Goal: Task Accomplishment & Management: Use online tool/utility

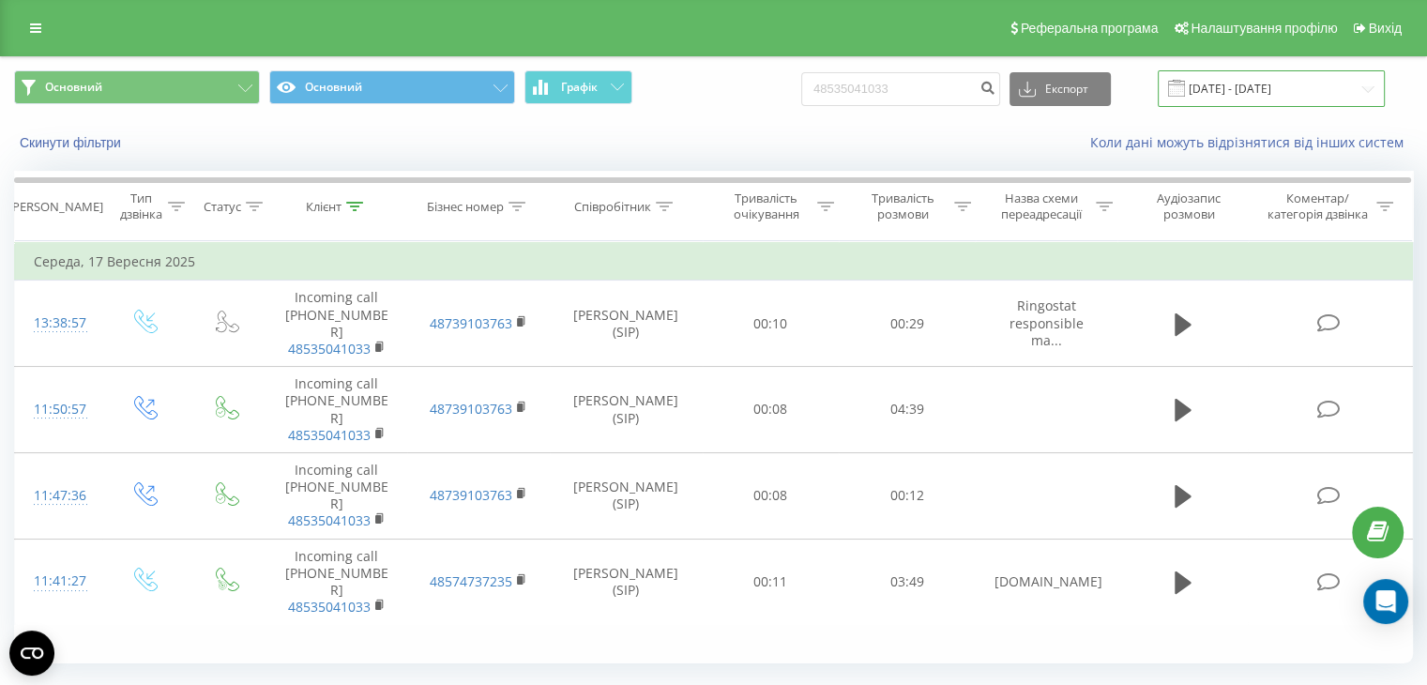
click at [1257, 84] on input "[DATE] - [DATE]" at bounding box center [1271, 88] width 227 height 37
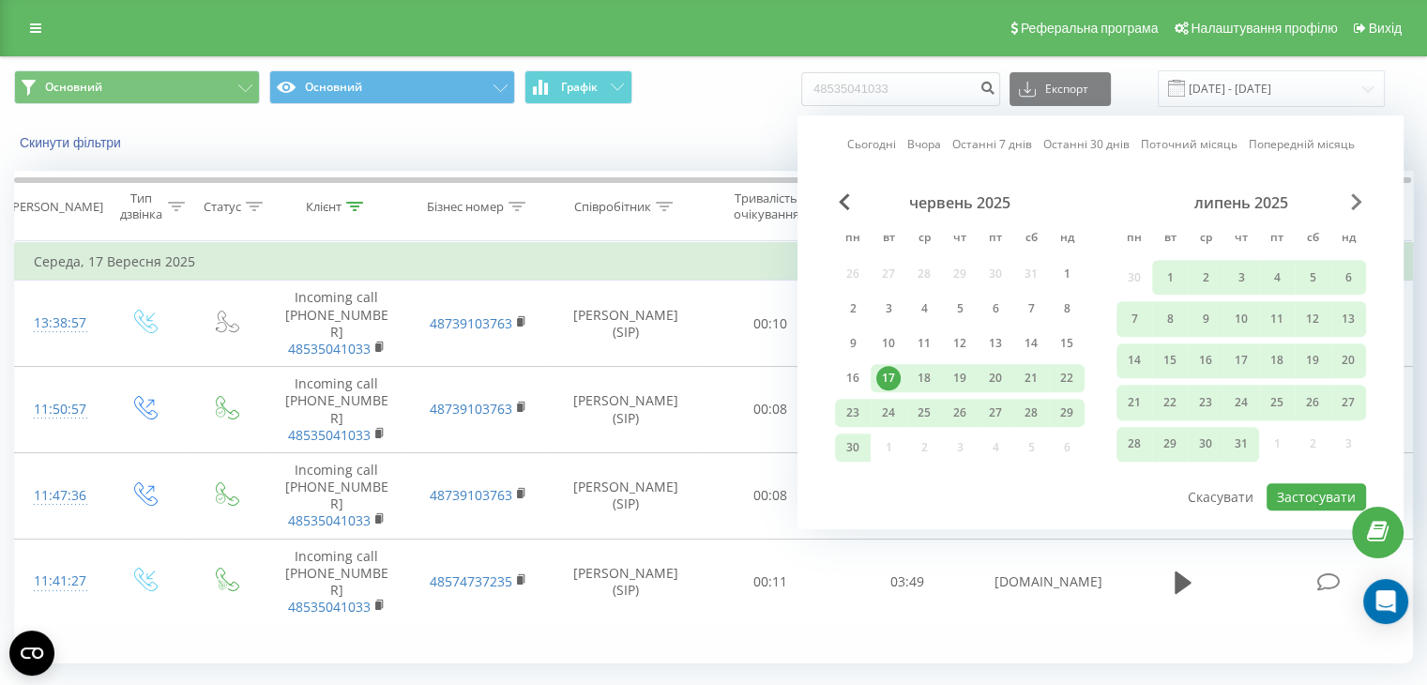
click at [1351, 207] on span "Next Month" at bounding box center [1356, 201] width 11 height 17
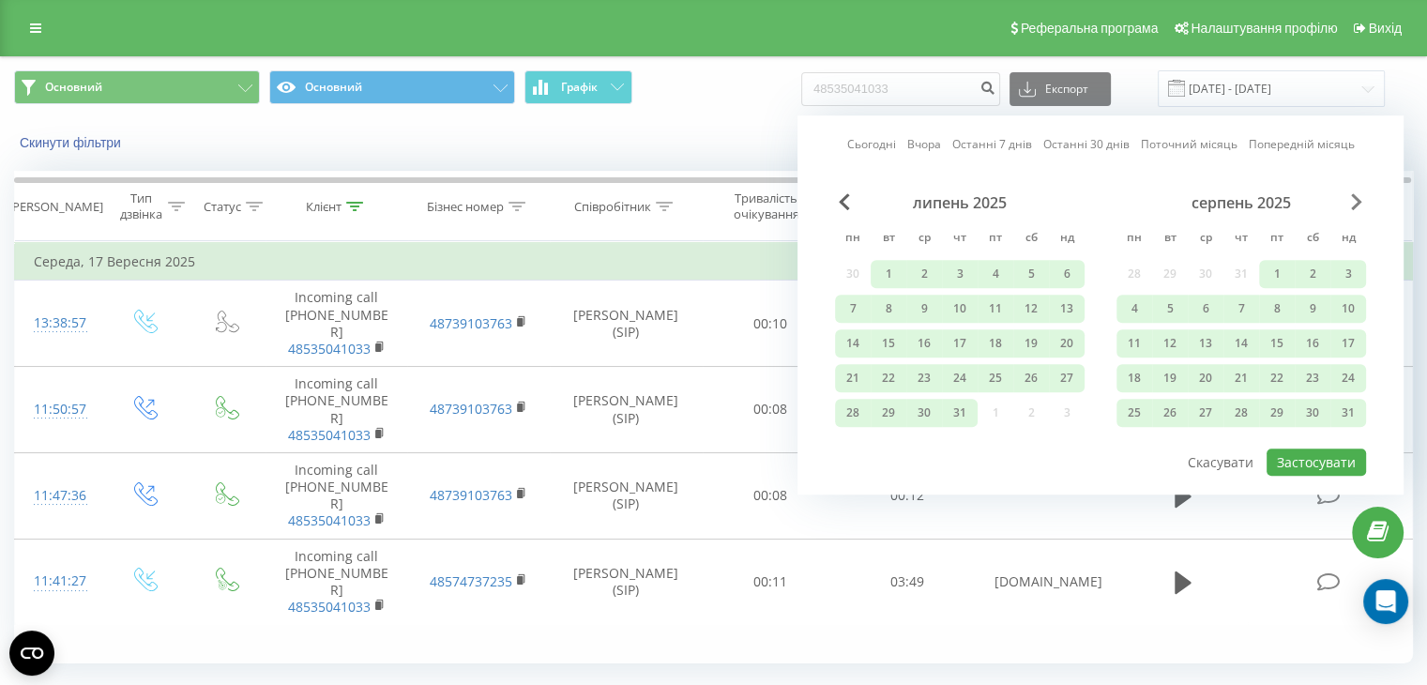
click at [1359, 206] on span "Next Month" at bounding box center [1356, 201] width 11 height 17
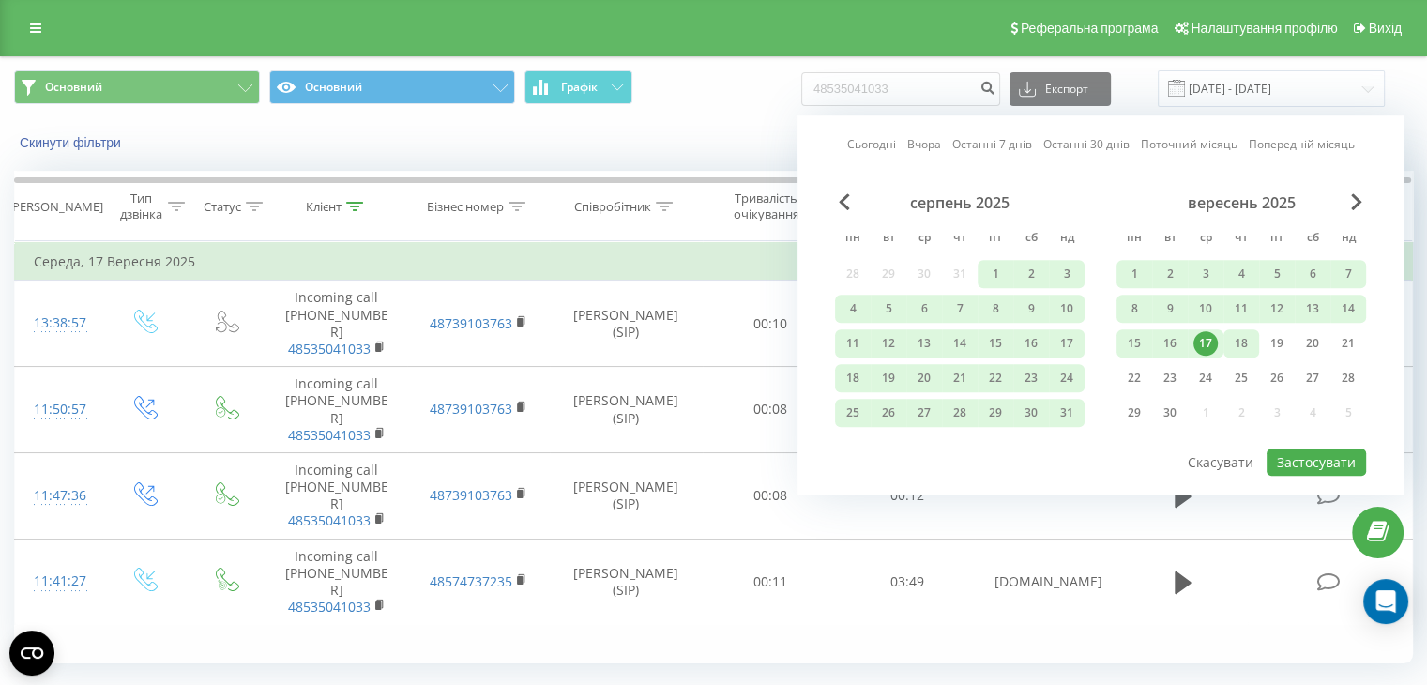
click at [1243, 341] on div "18" at bounding box center [1241, 343] width 24 height 24
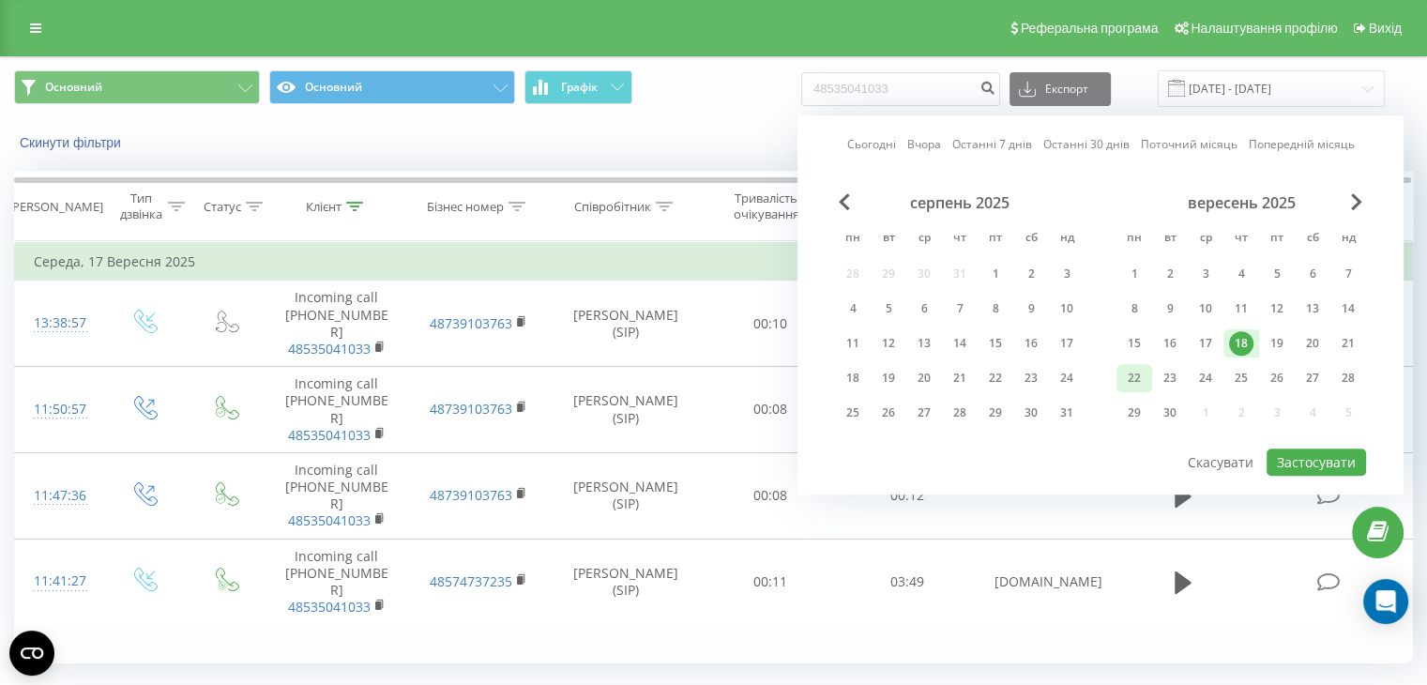
click at [1136, 373] on div "22" at bounding box center [1134, 378] width 24 height 24
click at [1139, 277] on div "1" at bounding box center [1134, 274] width 24 height 24
click at [1134, 366] on div "22" at bounding box center [1134, 378] width 24 height 24
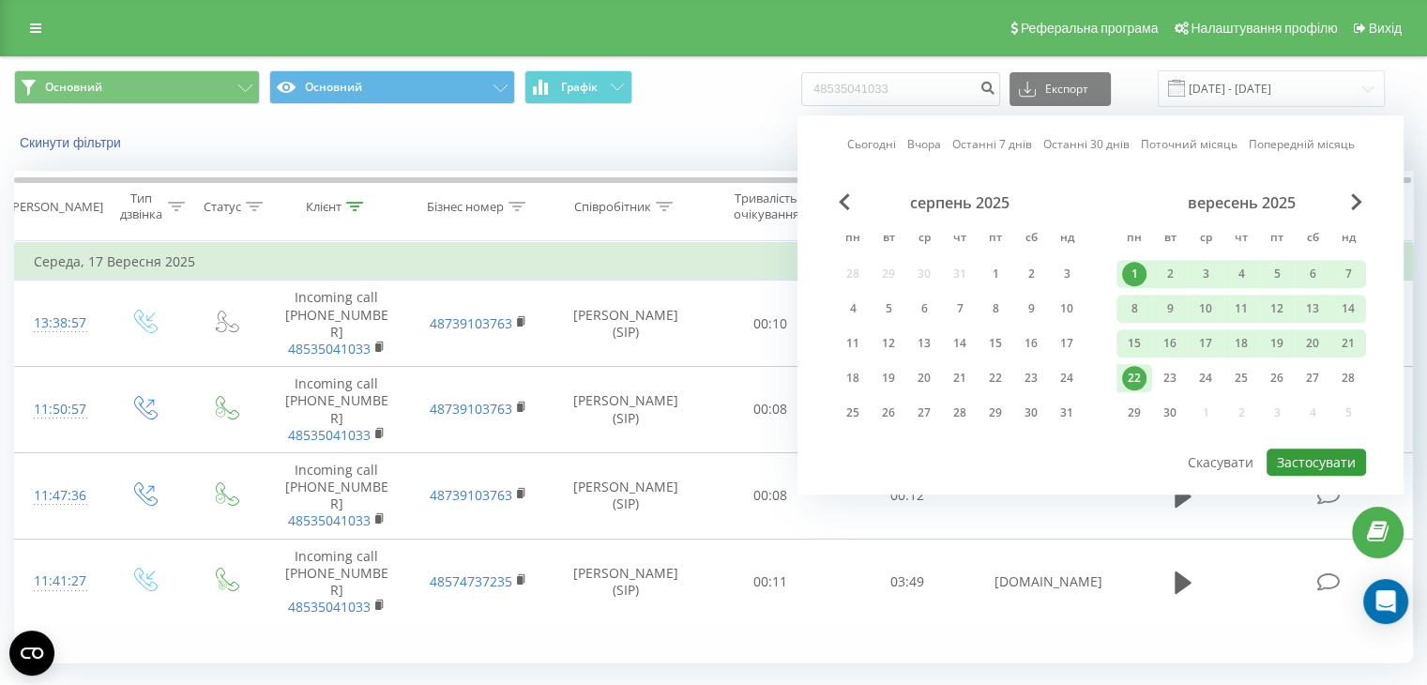
click at [1316, 453] on button "Застосувати" at bounding box center [1316, 462] width 99 height 27
type input "[DATE] - [DATE]"
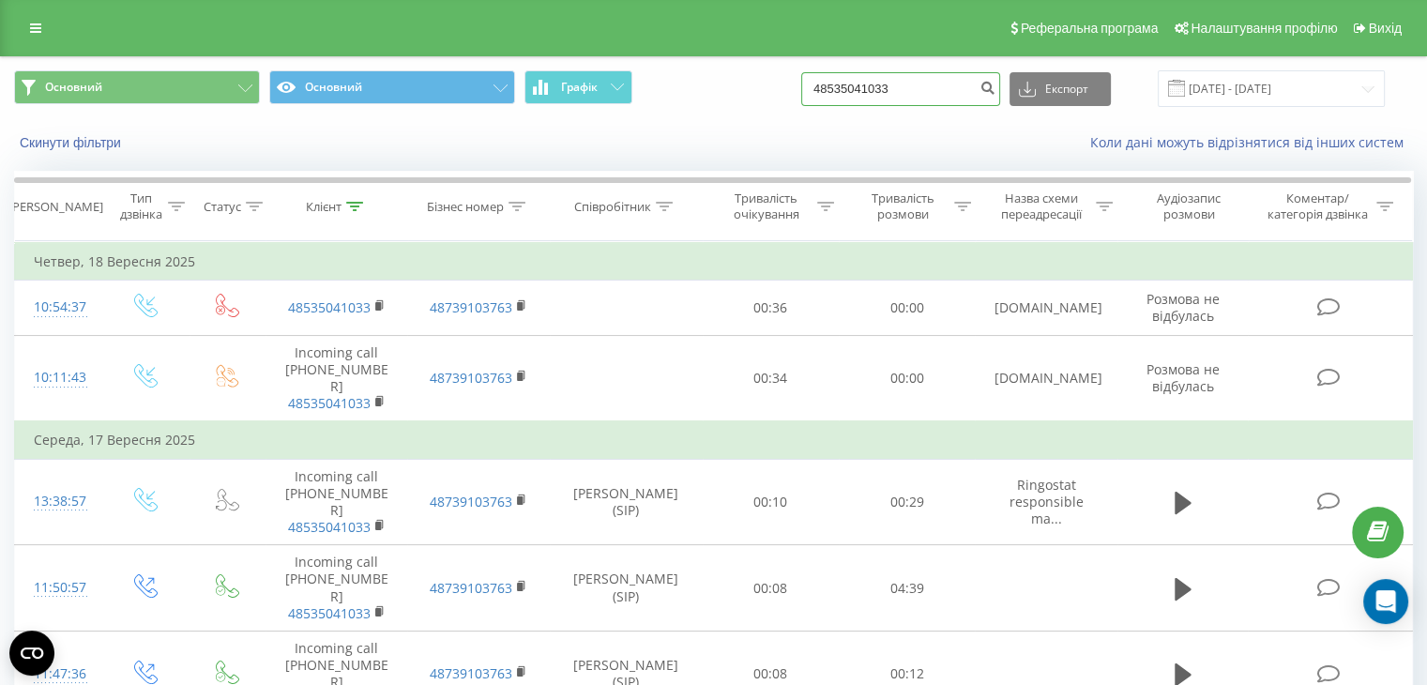
drag, startPoint x: 943, startPoint y: 96, endPoint x: 767, endPoint y: 90, distance: 176.5
click at [768, 90] on div "Основний Основний Графік 48535041033 Експорт .csv .xls .xlsx [DATE] - [DATE]" at bounding box center [713, 88] width 1399 height 37
click at [658, 112] on div "Основний Основний Графік Експорт .csv .xls .xlsx [DATE] - [DATE]" at bounding box center [713, 88] width 1425 height 63
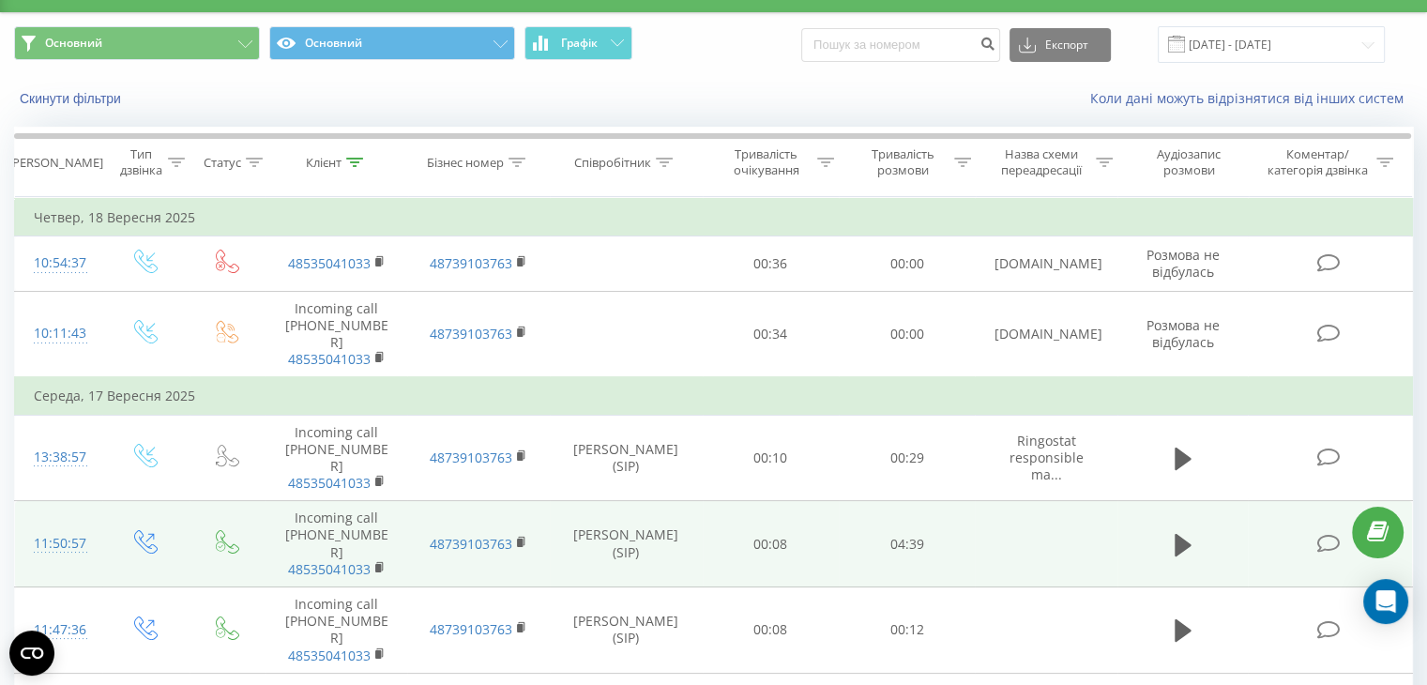
scroll to position [101, 0]
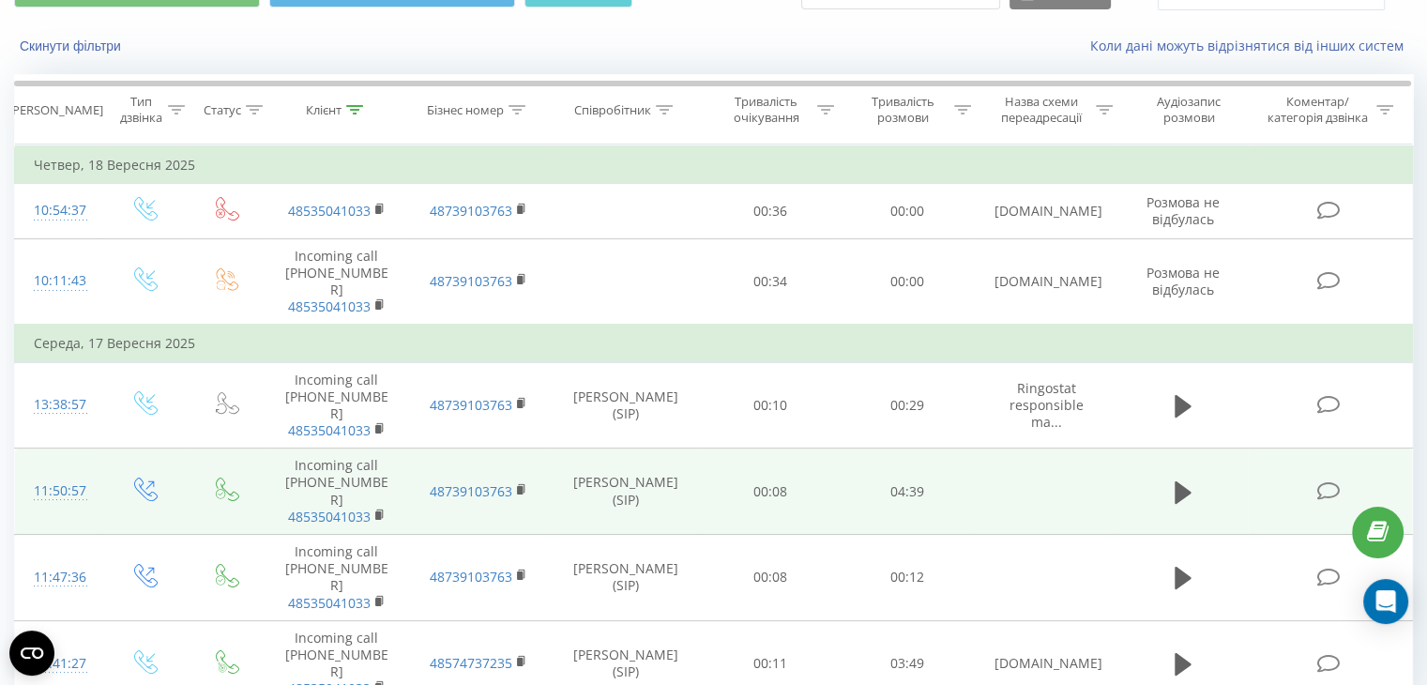
scroll to position [101, 0]
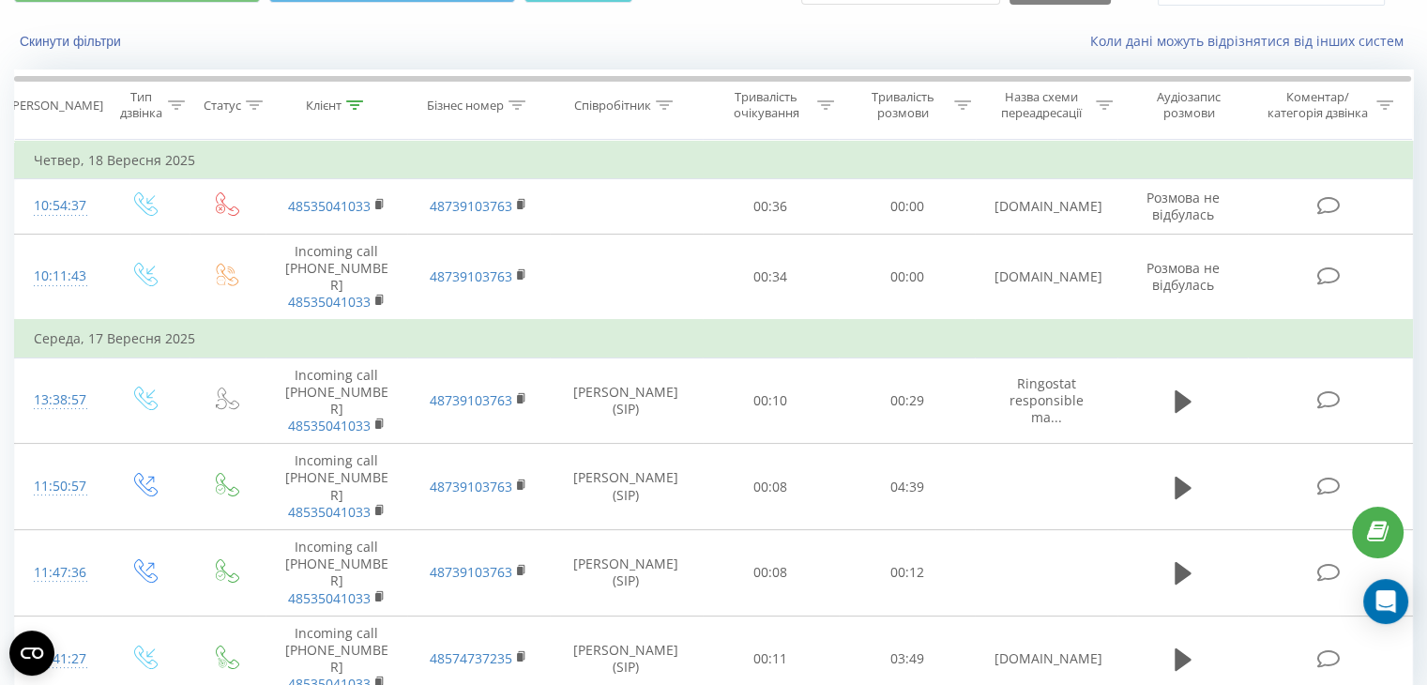
click at [0, 472] on div "Основний Основний Графік 48535041033 Експорт .csv .xls .xlsx [DATE] - [DATE] Ск…" at bounding box center [713, 364] width 1427 height 818
